Goal: Book appointment/travel/reservation

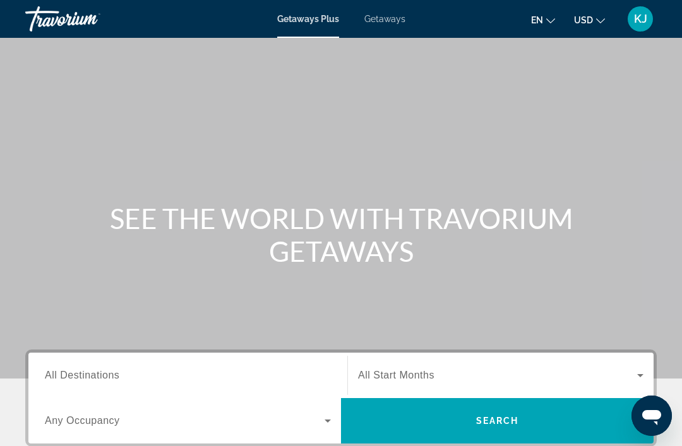
click at [418, 392] on div "Search widget" at bounding box center [500, 375] width 285 height 35
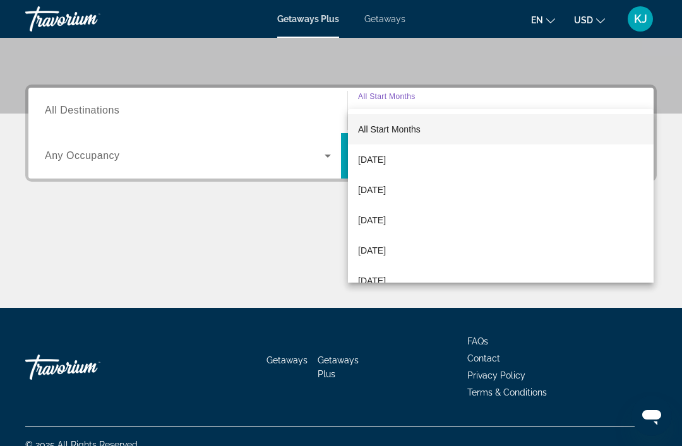
scroll to position [282, 0]
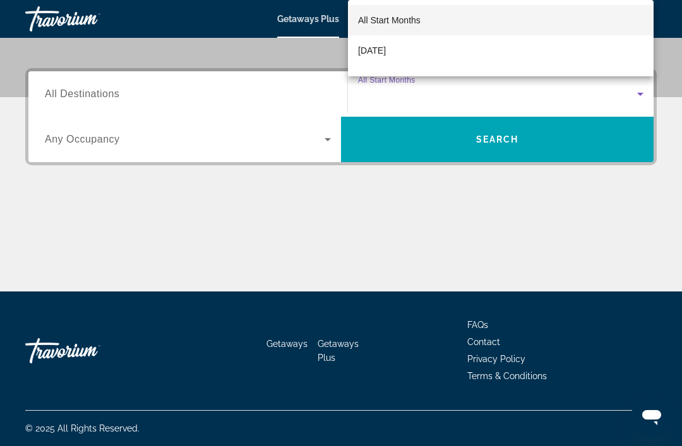
click at [85, 92] on div at bounding box center [341, 223] width 682 height 446
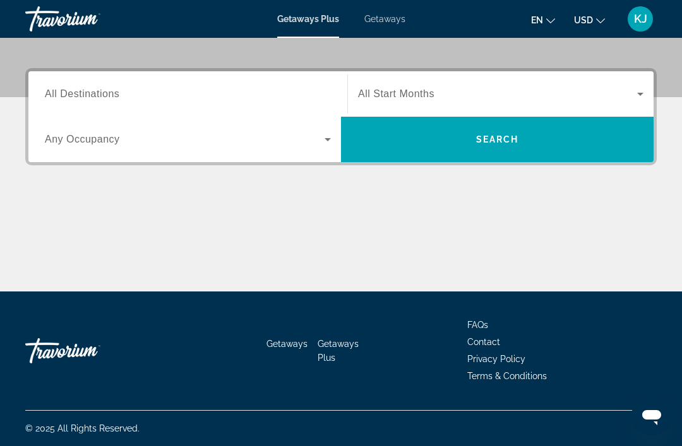
click at [81, 90] on span "All Destinations" at bounding box center [82, 93] width 74 height 11
click at [81, 90] on input "Destination All Destinations" at bounding box center [188, 94] width 286 height 15
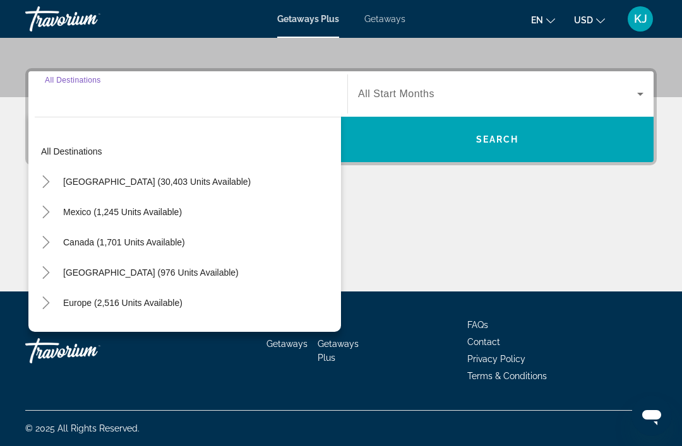
click at [174, 181] on span "[GEOGRAPHIC_DATA] (30,403 units available)" at bounding box center [156, 182] width 187 height 10
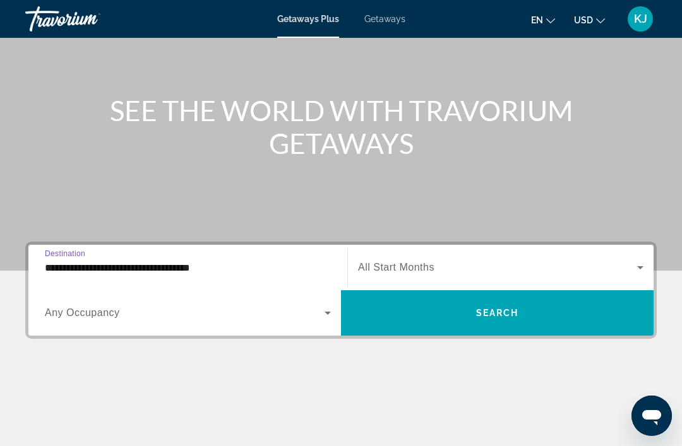
scroll to position [106, 0]
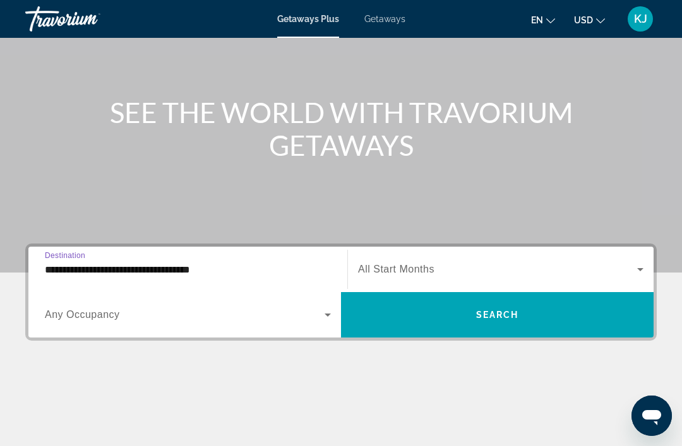
click at [324, 318] on icon "Search widget" at bounding box center [327, 314] width 15 height 15
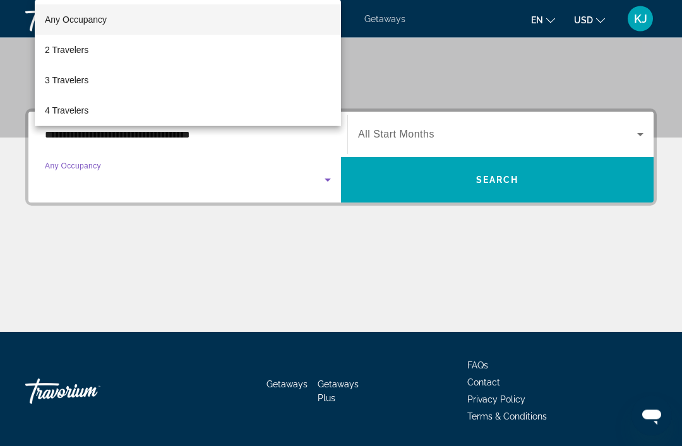
scroll to position [282, 0]
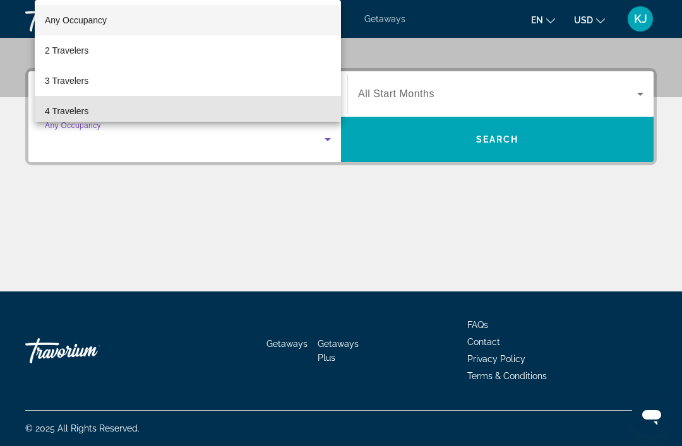
click at [85, 109] on span "4 Travelers" at bounding box center [67, 111] width 44 height 15
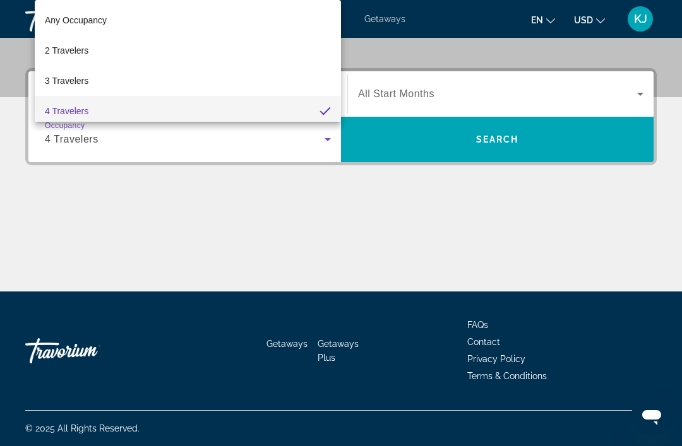
scroll to position [4, 0]
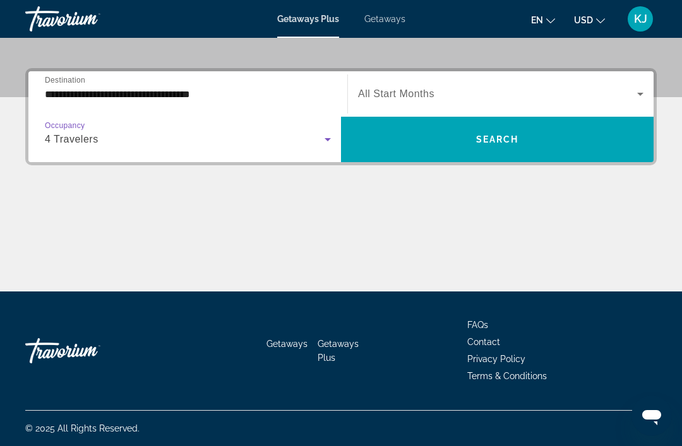
click at [331, 145] on icon "Search widget" at bounding box center [327, 139] width 15 height 15
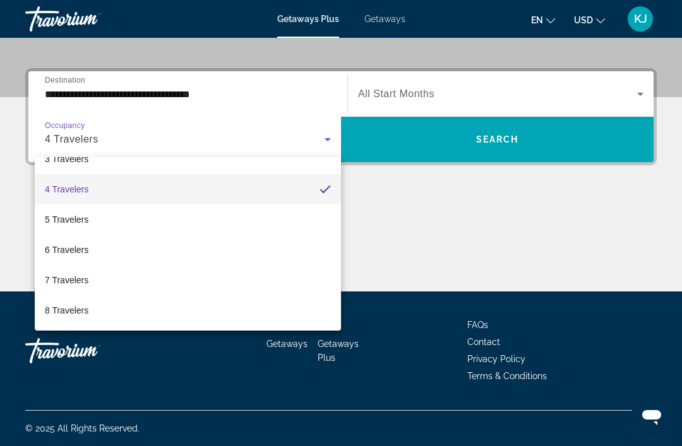
scroll to position [78, 0]
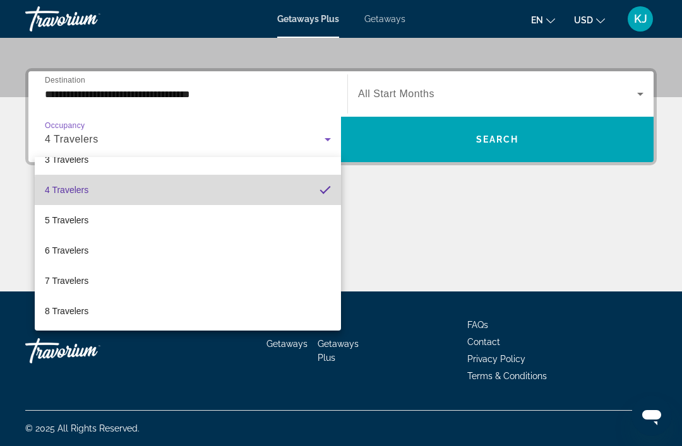
click at [290, 196] on mat-option "4 Travelers" at bounding box center [188, 190] width 306 height 30
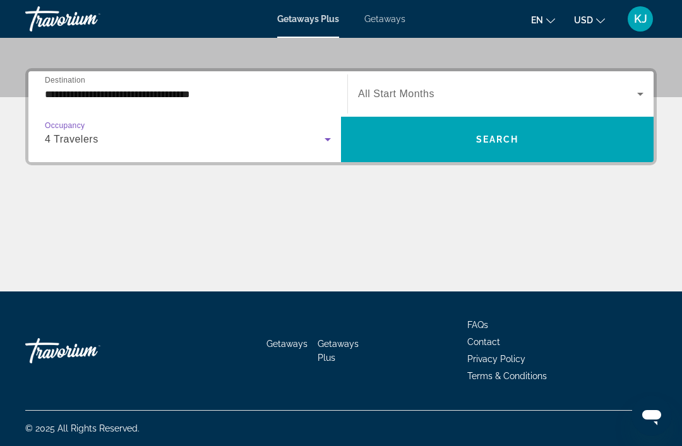
click at [159, 100] on input "**********" at bounding box center [188, 94] width 286 height 15
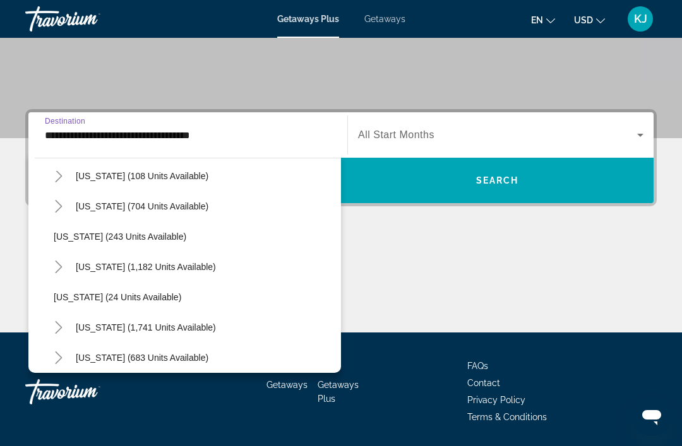
scroll to position [782, 0]
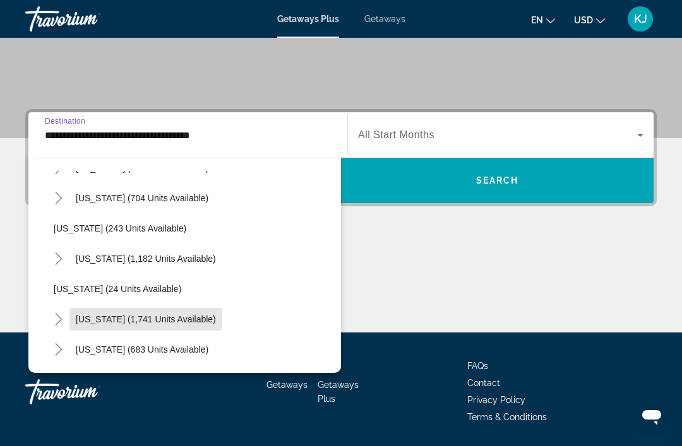
click at [172, 326] on span "Search widget" at bounding box center [145, 319] width 153 height 30
type input "**********"
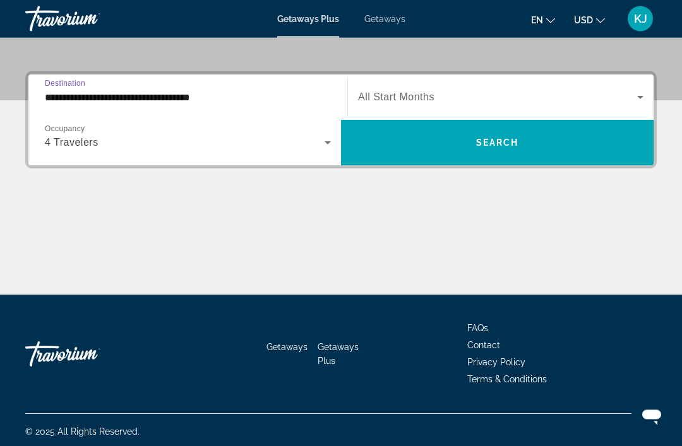
scroll to position [282, 0]
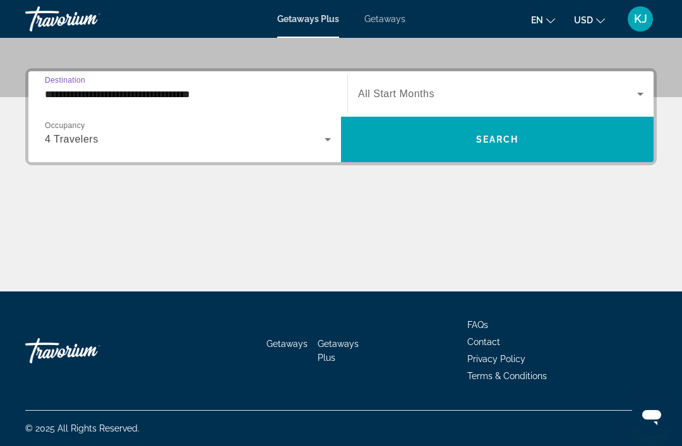
click at [639, 92] on icon "Search widget" at bounding box center [640, 93] width 15 height 15
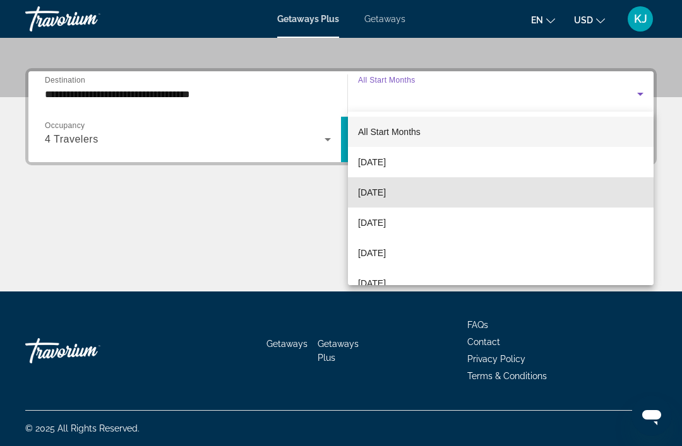
click at [386, 191] on span "[DATE]" at bounding box center [372, 192] width 28 height 15
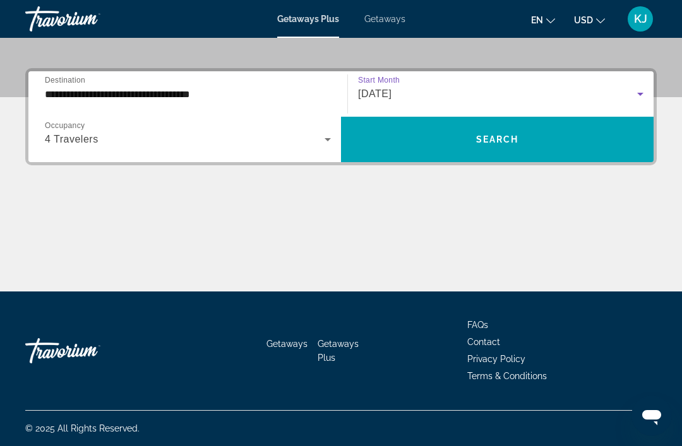
click at [170, 93] on input "**********" at bounding box center [188, 94] width 286 height 15
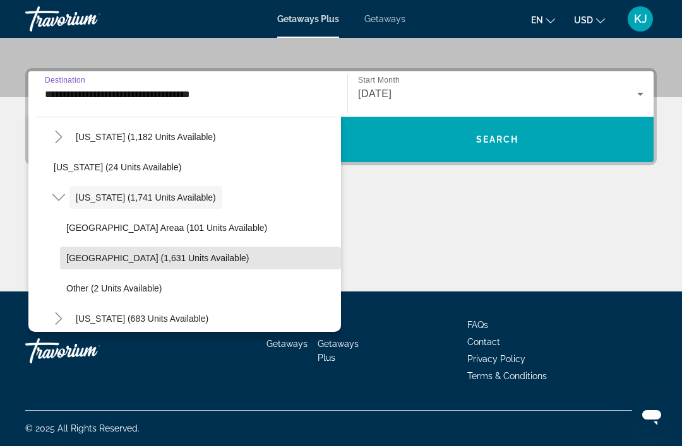
scroll to position [862, 0]
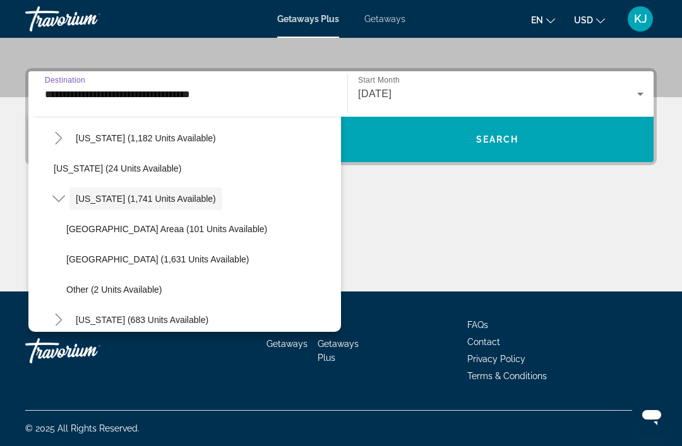
click at [422, 77] on div "[DATE]" at bounding box center [500, 93] width 285 height 35
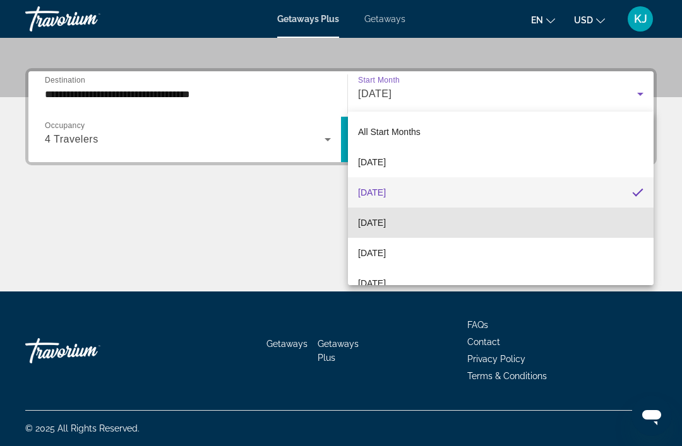
click at [386, 217] on span "[DATE]" at bounding box center [372, 222] width 28 height 15
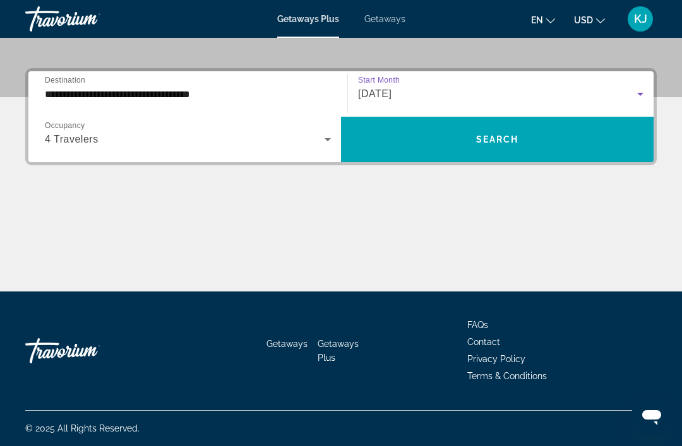
click at [501, 141] on span "Search" at bounding box center [497, 139] width 43 height 10
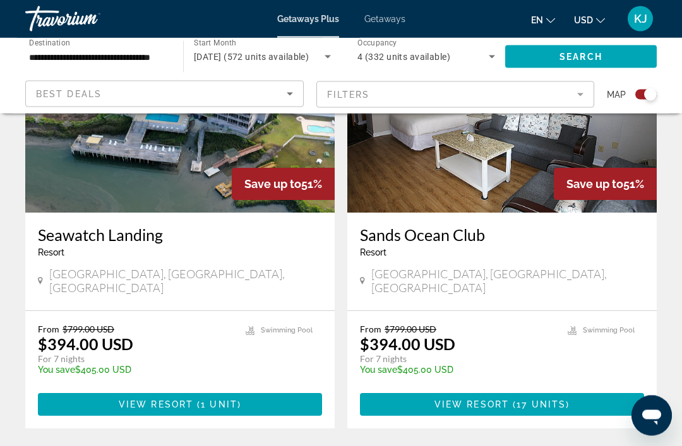
scroll to position [540, 0]
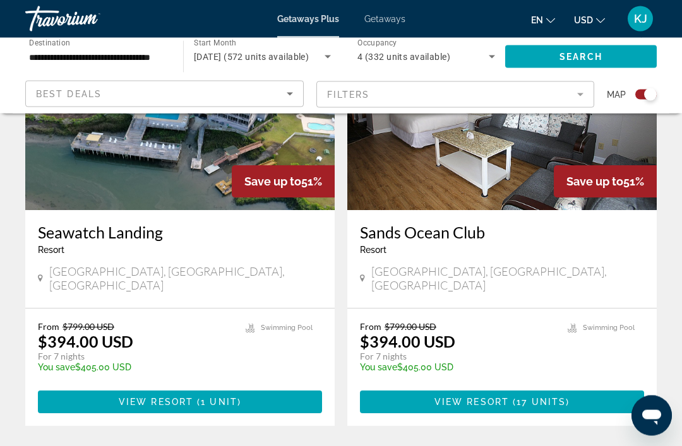
click at [130, 60] on input "**********" at bounding box center [98, 57] width 138 height 15
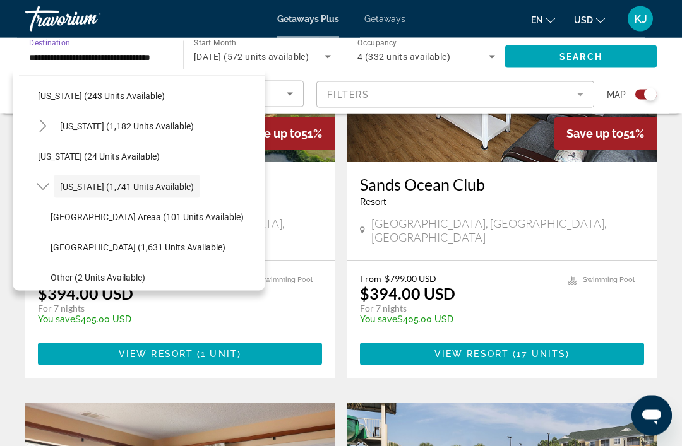
scroll to position [589, 0]
click at [290, 138] on span "Save up to" at bounding box center [272, 133] width 57 height 13
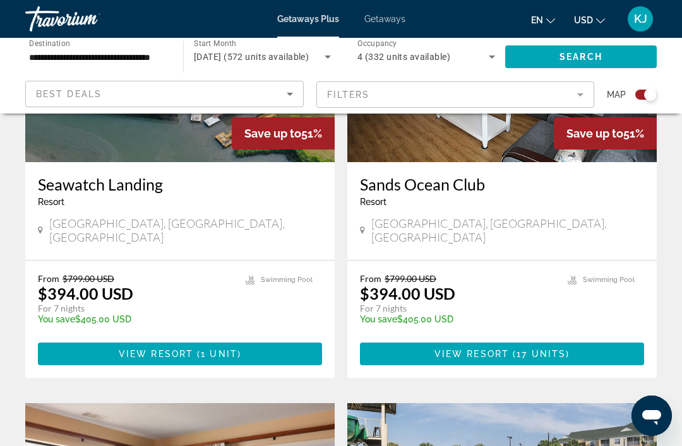
scroll to position [582, 0]
